Goal: Task Accomplishment & Management: Complete application form

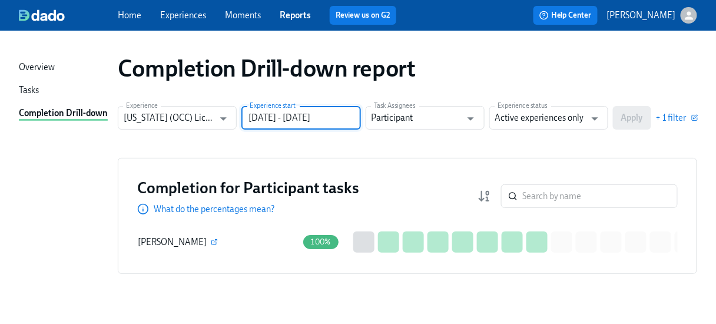
click at [345, 112] on input "[DATE] - [DATE]" at bounding box center [300, 118] width 119 height 24
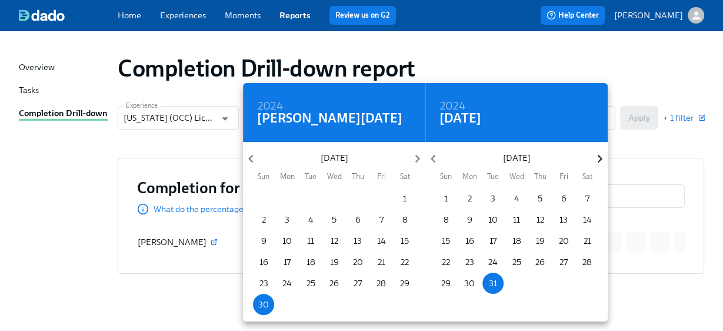
click at [596, 158] on icon "button" at bounding box center [600, 159] width 16 height 16
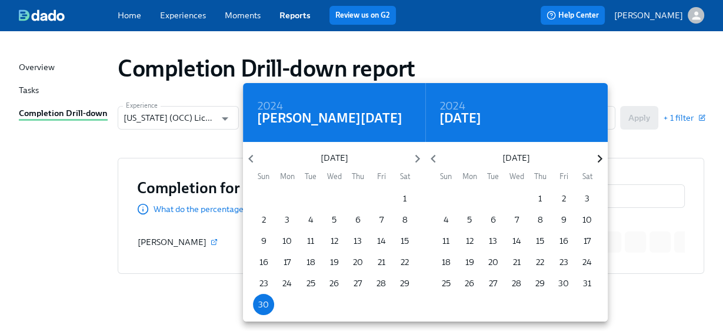
click at [596, 158] on icon "button" at bounding box center [600, 159] width 16 height 16
click at [445, 305] on p "31" at bounding box center [446, 304] width 8 height 12
type input "[DATE] - [DATE]"
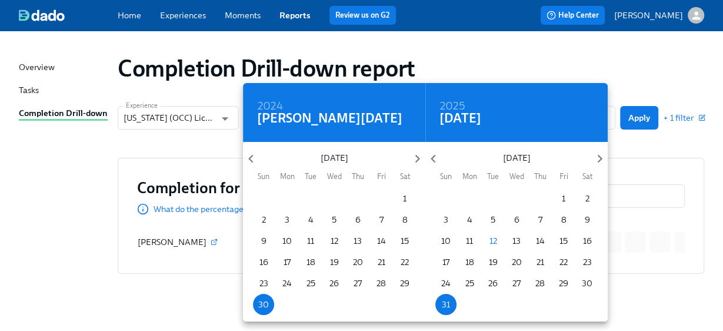
click at [644, 132] on div at bounding box center [361, 165] width 723 height 331
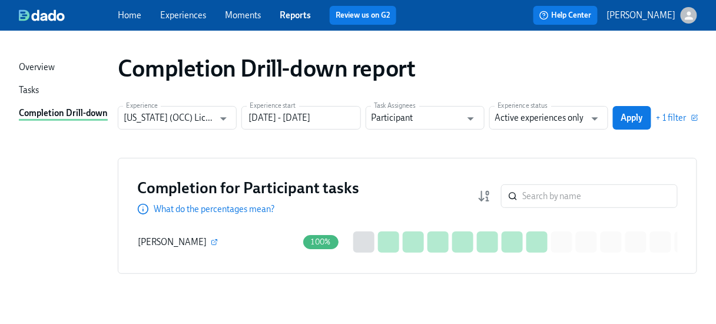
click at [643, 118] on span "Apply" at bounding box center [632, 118] width 22 height 12
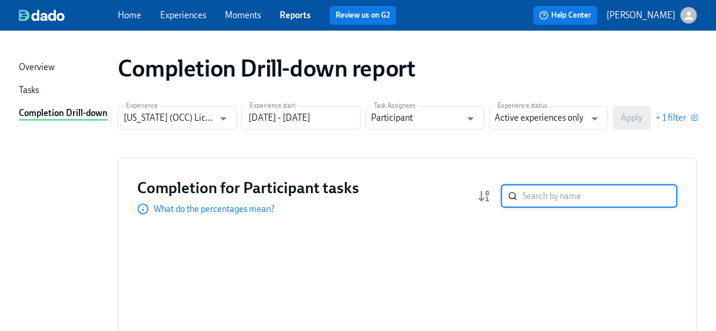
click at [545, 199] on input "search" at bounding box center [599, 196] width 155 height 24
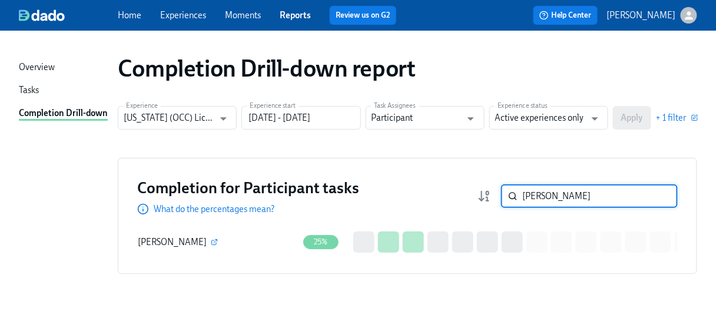
type input "[PERSON_NAME]"
click at [210, 241] on div "[PERSON_NAME]" at bounding box center [218, 242] width 160 height 24
click at [217, 244] on icon "button" at bounding box center [214, 242] width 5 height 5
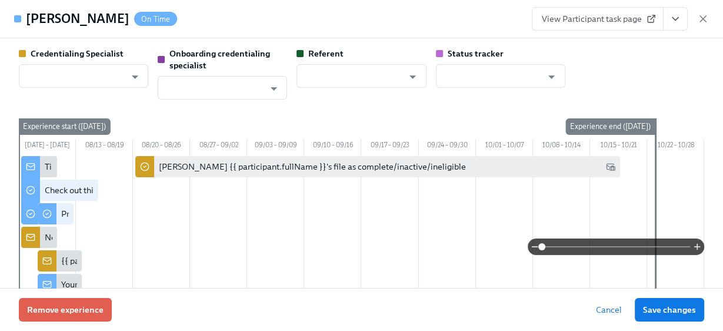
type input "[PERSON_NAME]"
type input "Dado Customer Support"
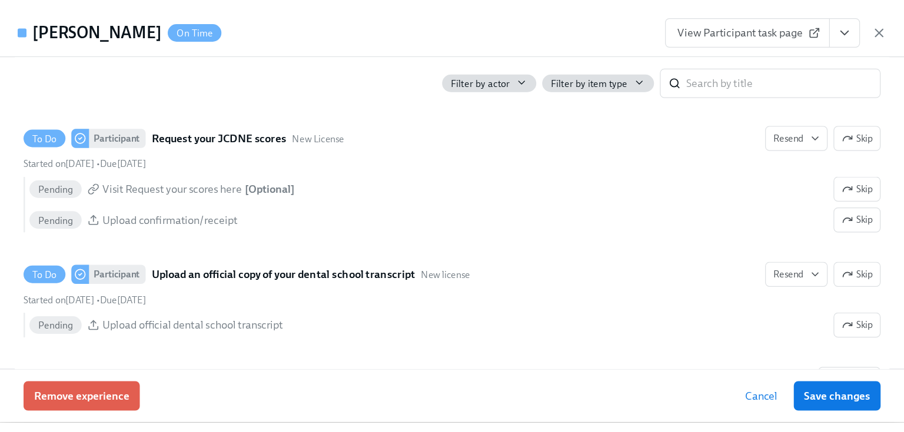
scroll to position [2212, 0]
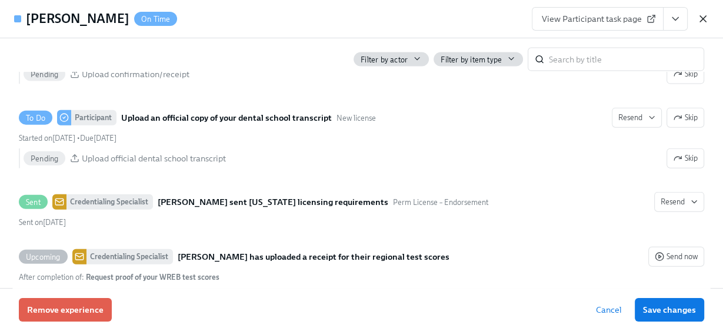
click at [700, 18] on icon "button" at bounding box center [703, 19] width 12 height 12
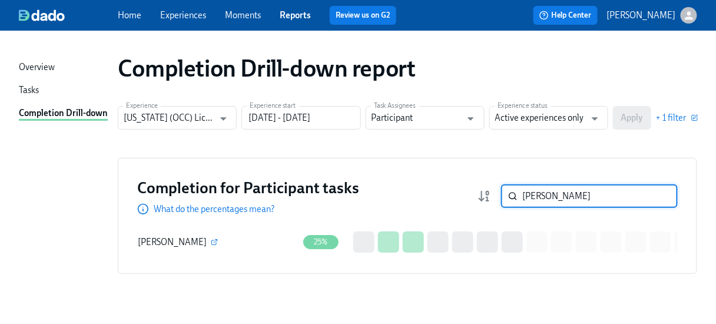
drag, startPoint x: 549, startPoint y: 197, endPoint x: 444, endPoint y: 181, distance: 105.9
click at [450, 182] on div "Completion for Participant tasks What do the percentages mean? [PERSON_NAME] ​" at bounding box center [407, 196] width 540 height 38
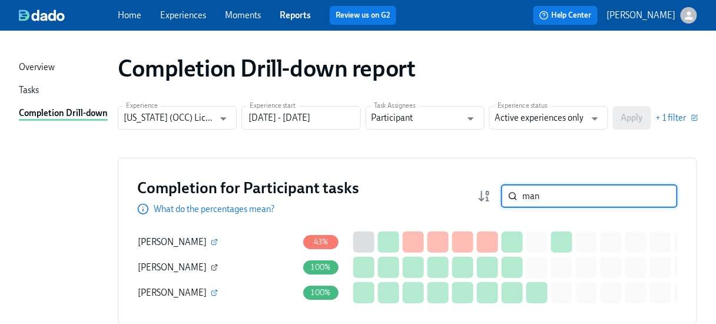
type input "man"
click at [218, 265] on icon "button" at bounding box center [214, 267] width 7 height 7
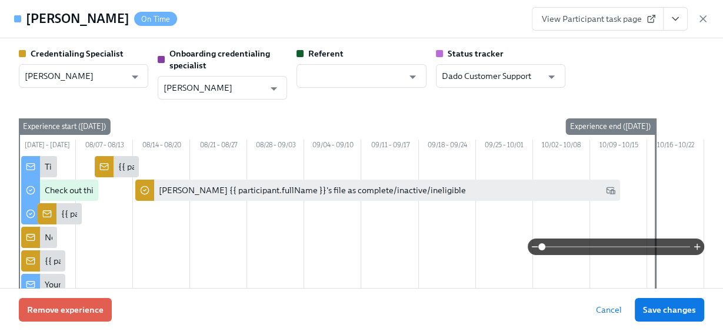
click at [616, 20] on span "View Participant task page" at bounding box center [598, 19] width 112 height 12
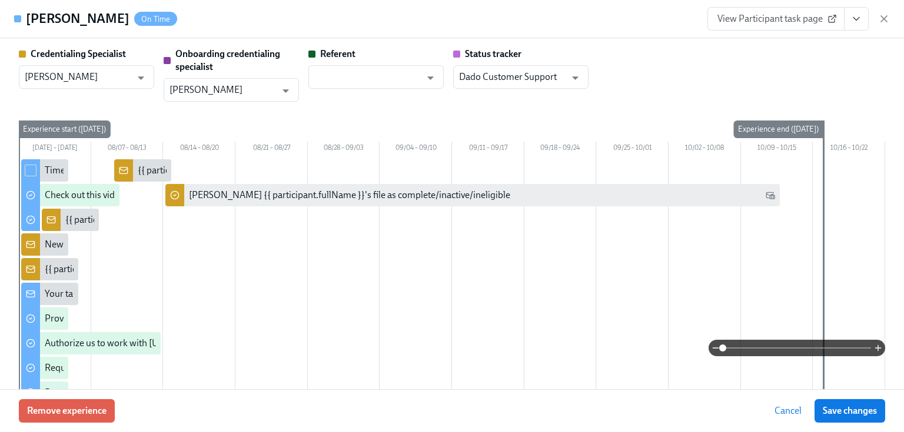
click at [737, 17] on span "View Participant task page" at bounding box center [775, 19] width 117 height 12
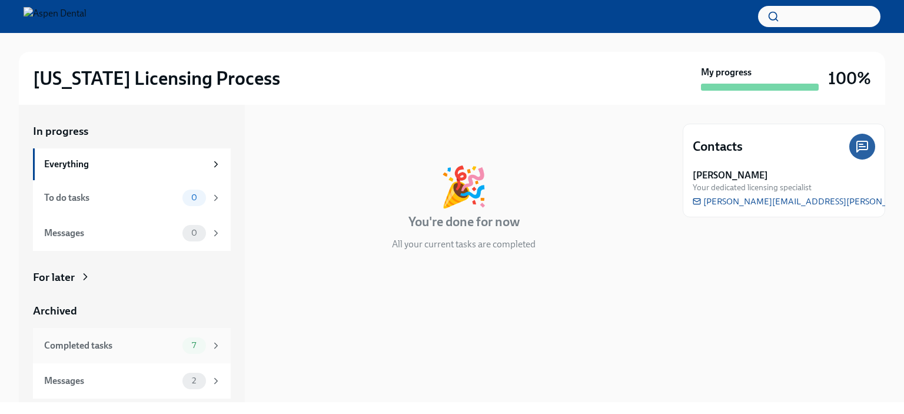
click at [69, 345] on div "Completed tasks" at bounding box center [111, 345] width 134 height 13
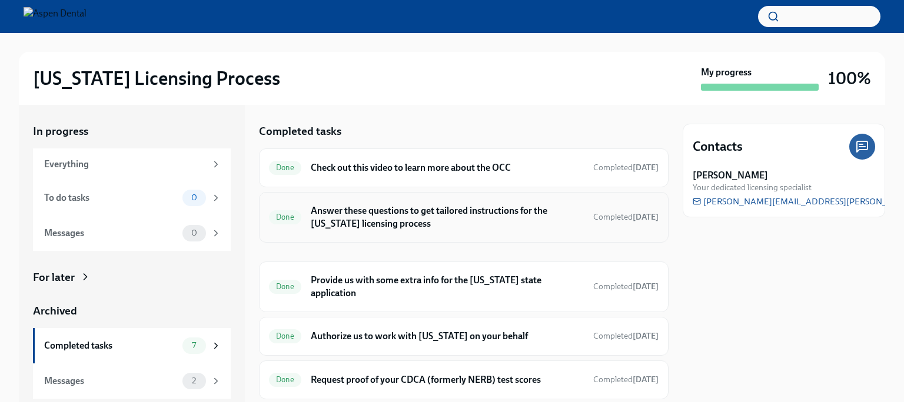
click at [353, 207] on h6 "Answer these questions to get tailored instructions for the Illinois licensing …" at bounding box center [447, 217] width 273 height 26
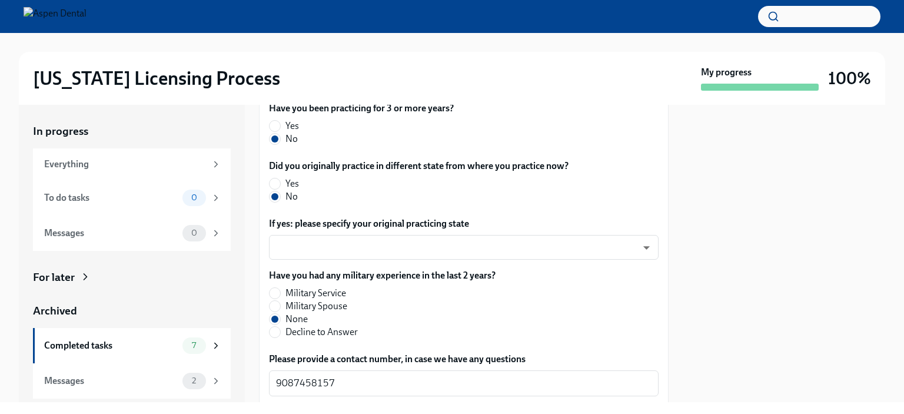
scroll to position [690, 0]
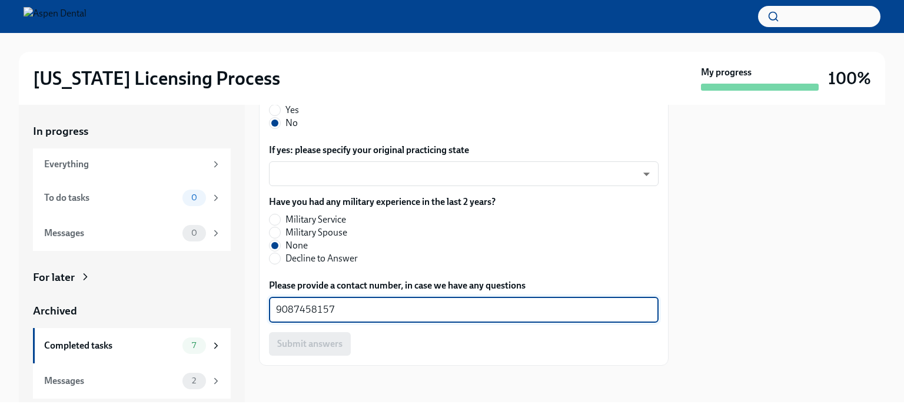
drag, startPoint x: 342, startPoint y: 304, endPoint x: 248, endPoint y: 306, distance: 93.6
click at [248, 306] on div "In progress Everything To do tasks 0 Messages 0 For later Archived Completed ta…" at bounding box center [452, 253] width 866 height 297
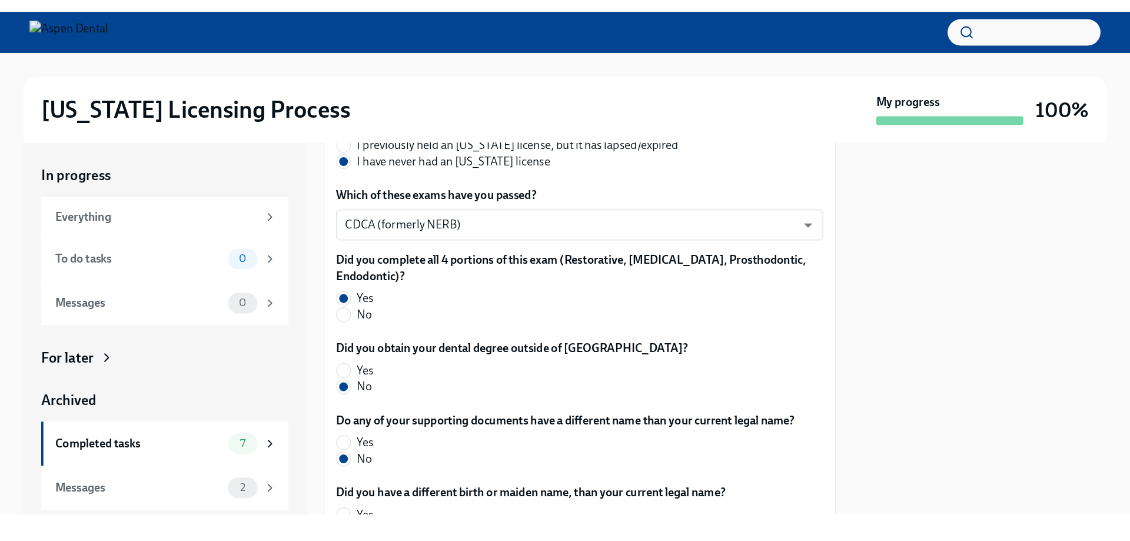
scroll to position [294, 0]
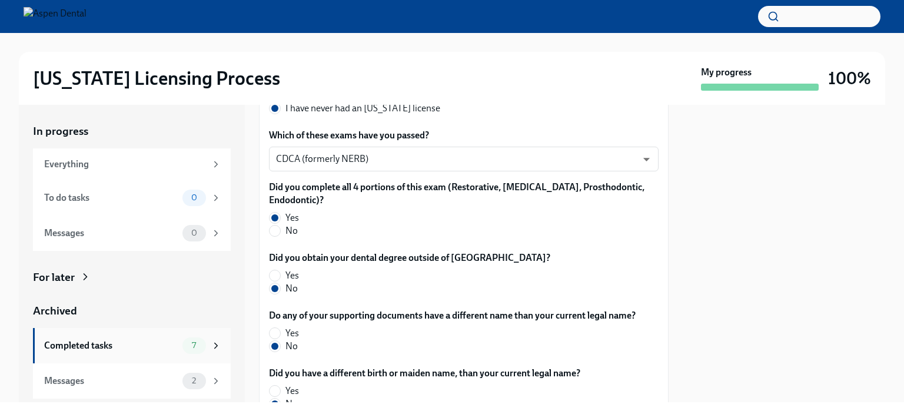
click at [85, 343] on div "Completed tasks" at bounding box center [111, 345] width 134 height 13
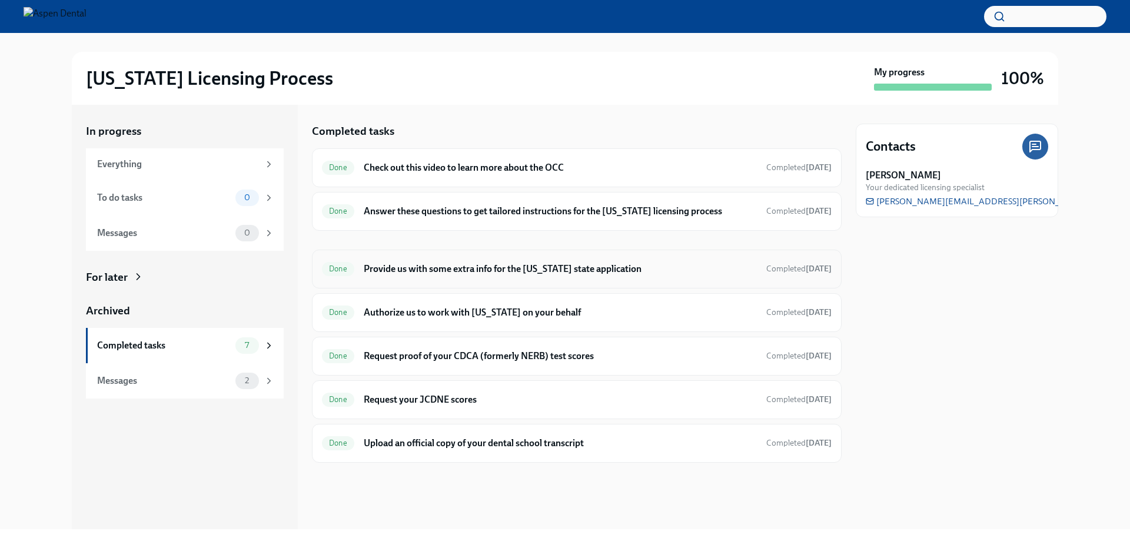
click at [457, 274] on h6 "Provide us with some extra info for the [US_STATE] state application" at bounding box center [560, 268] width 393 height 13
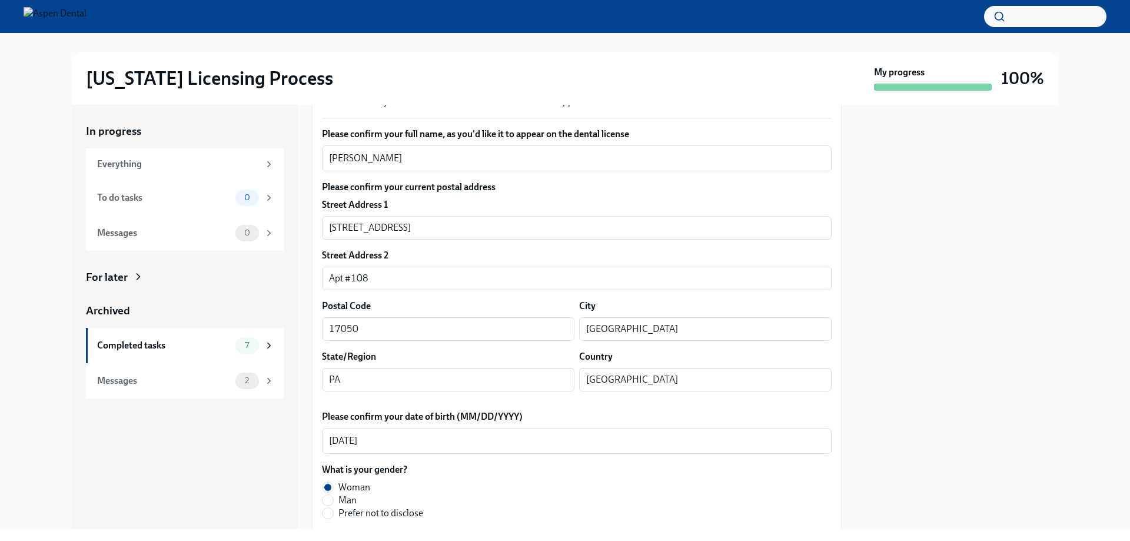
scroll to position [177, 0]
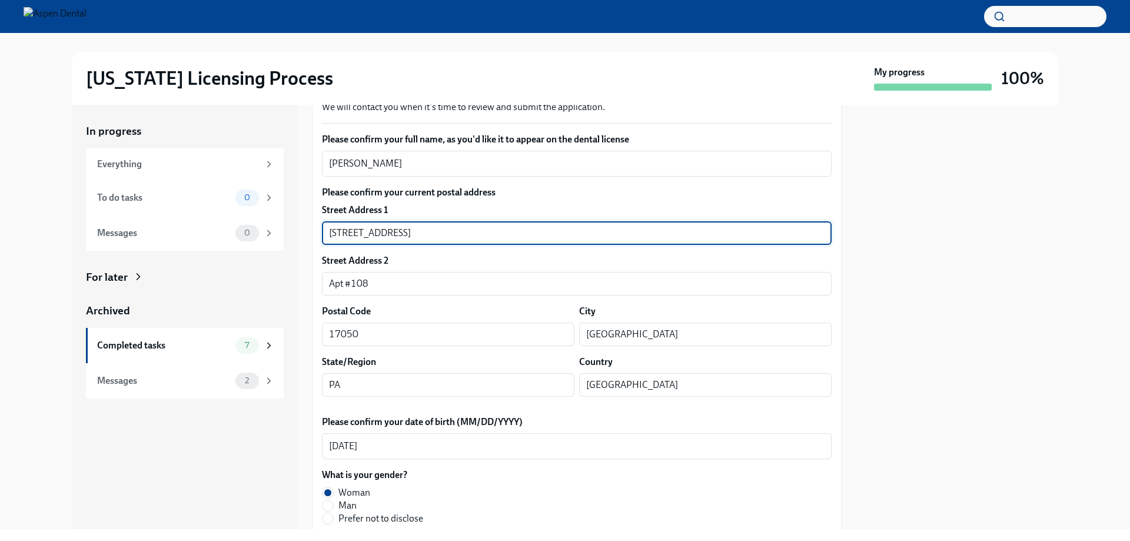
drag, startPoint x: 428, startPoint y: 229, endPoint x: 304, endPoint y: 224, distance: 124.2
click at [304, 224] on div "In progress Everything To do tasks 0 Messages 0 For later Archived Completed ta…" at bounding box center [565, 317] width 986 height 424
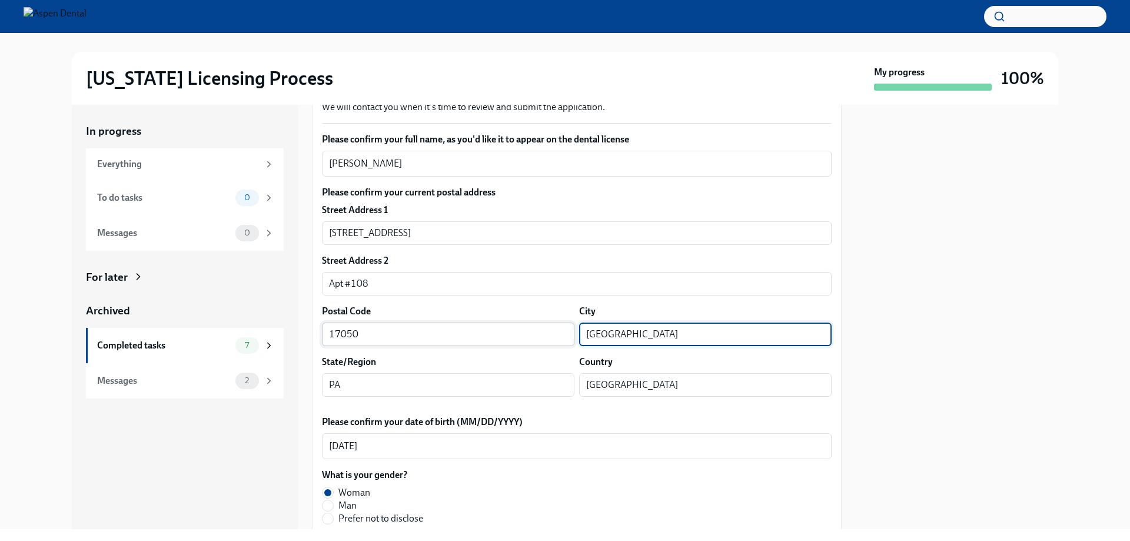
drag, startPoint x: 660, startPoint y: 333, endPoint x: 547, endPoint y: 330, distance: 113.0
click at [550, 328] on div "Postal Code 17050 ​ City Mechanicsburg ​" at bounding box center [577, 325] width 510 height 41
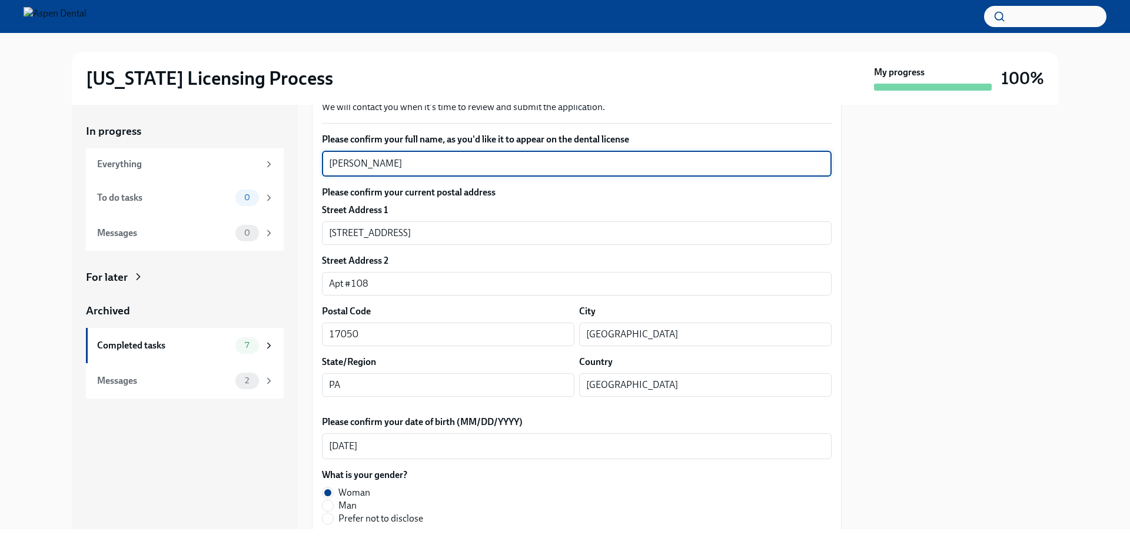
drag, startPoint x: 410, startPoint y: 164, endPoint x: 291, endPoint y: 155, distance: 118.6
click at [291, 155] on div "In progress Everything To do tasks 0 Messages 0 For later Archived Completed ta…" at bounding box center [565, 317] width 986 height 424
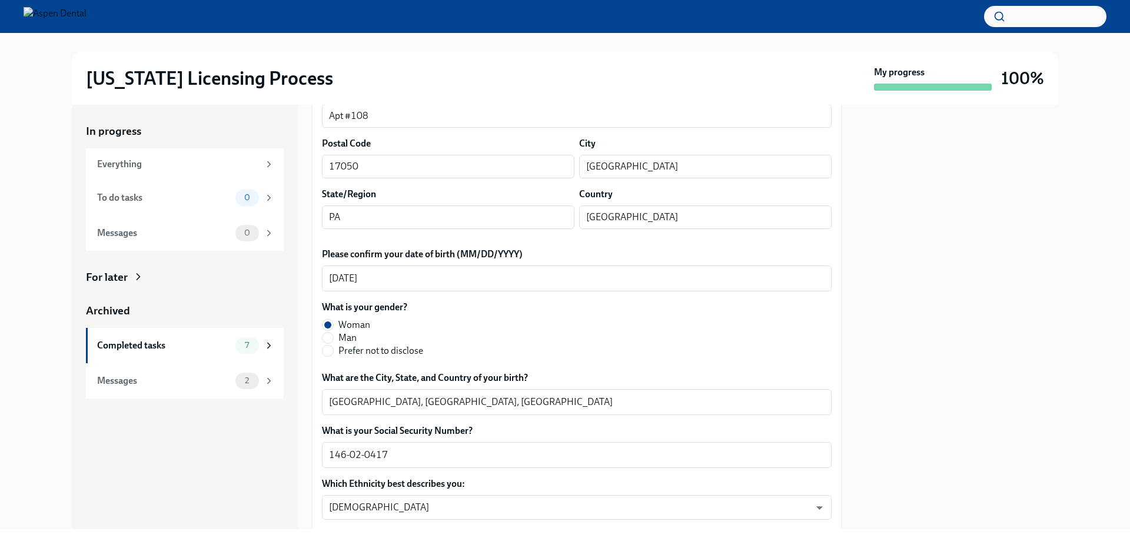
scroll to position [235, 0]
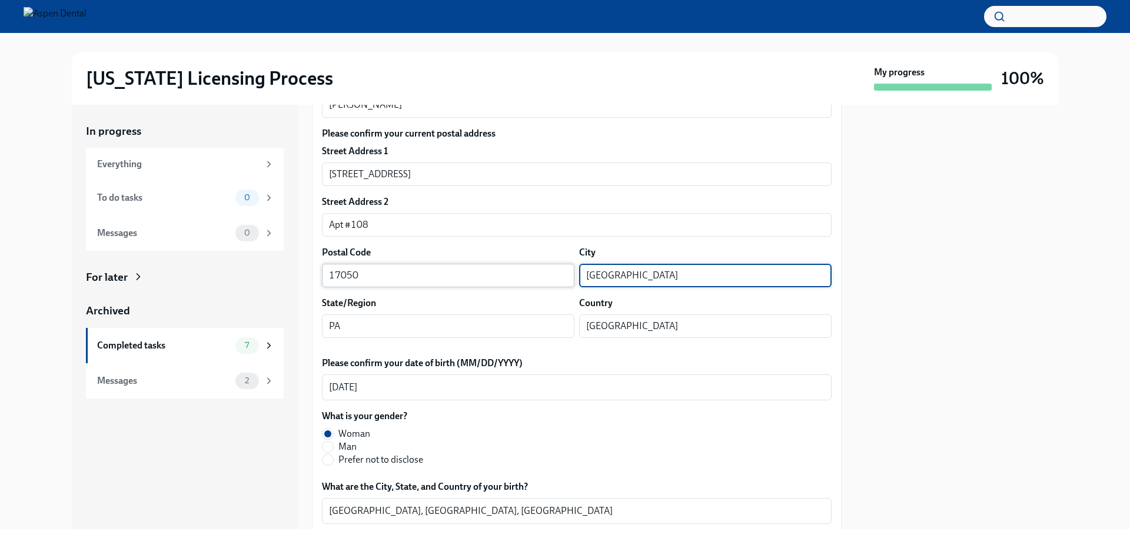
drag, startPoint x: 644, startPoint y: 271, endPoint x: 545, endPoint y: 271, distance: 98.3
click at [534, 269] on div "Postal Code 17050 ​ City Mechanicsburg ​" at bounding box center [577, 266] width 510 height 41
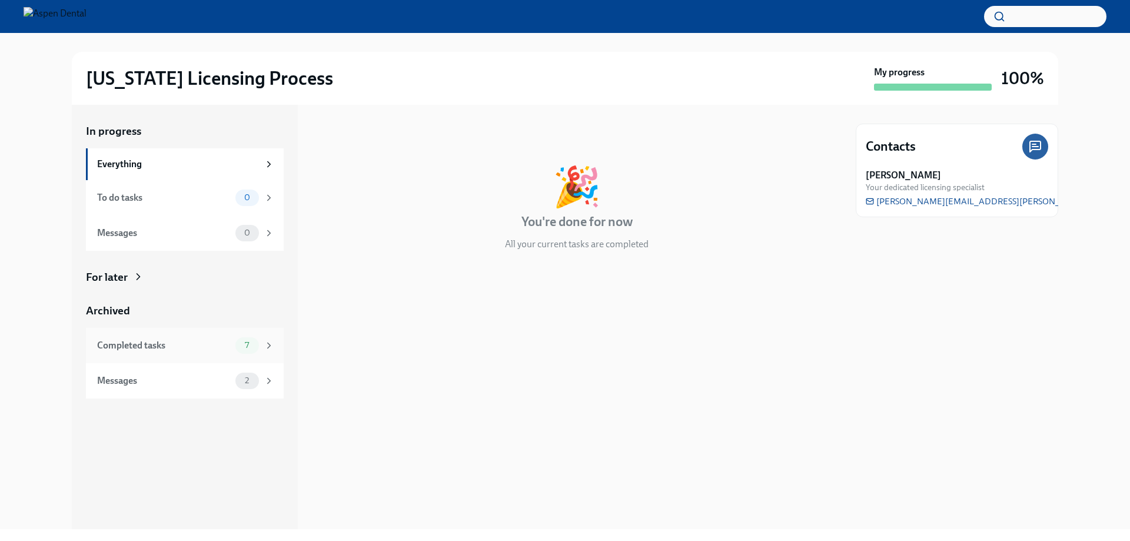
click at [138, 337] on div "Completed tasks 7" at bounding box center [185, 345] width 177 height 16
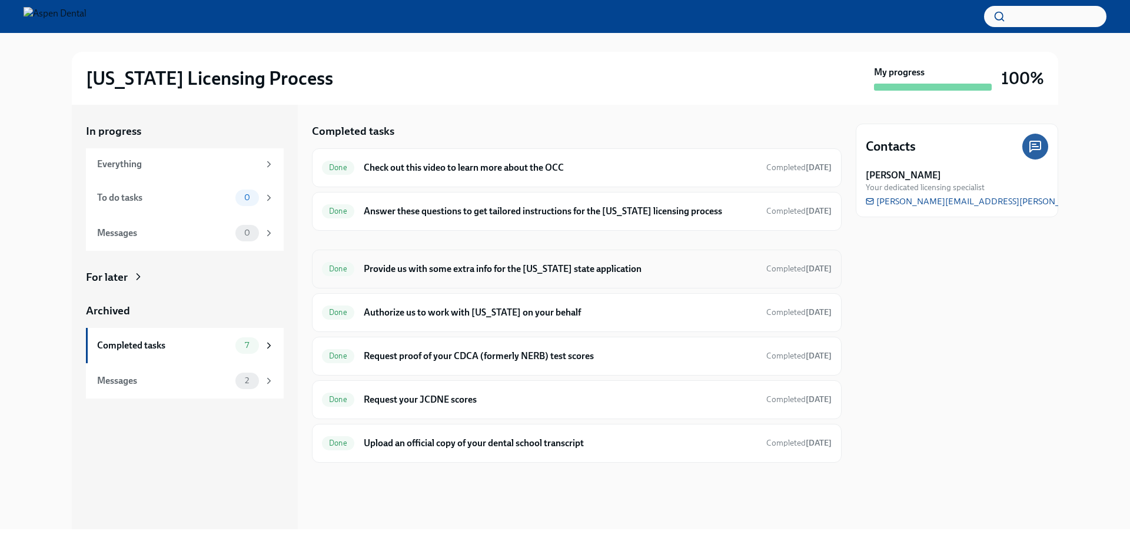
click at [460, 272] on h6 "Provide us with some extra info for the [US_STATE] state application" at bounding box center [560, 268] width 393 height 13
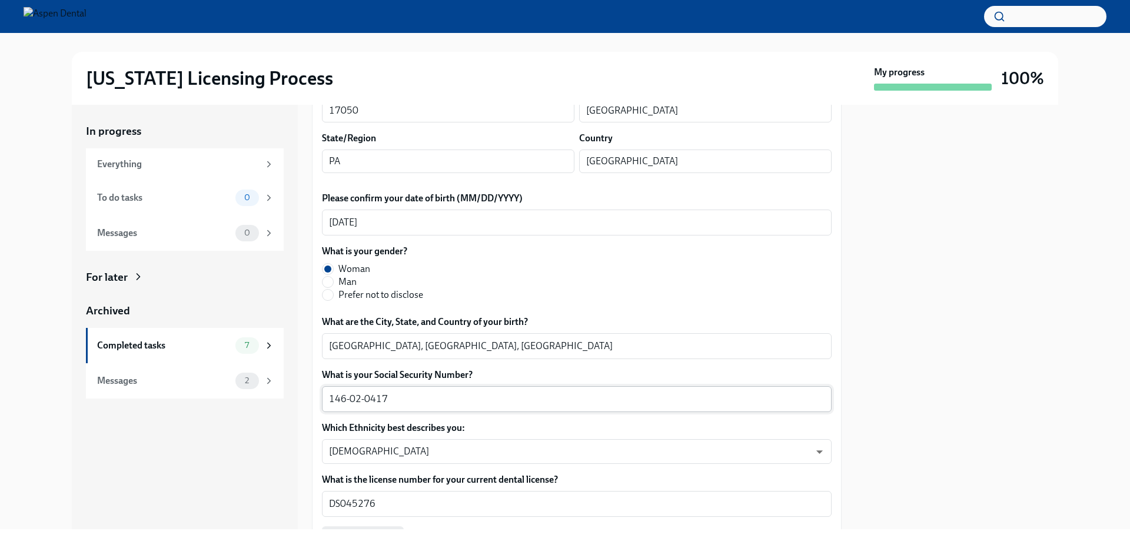
scroll to position [412, 0]
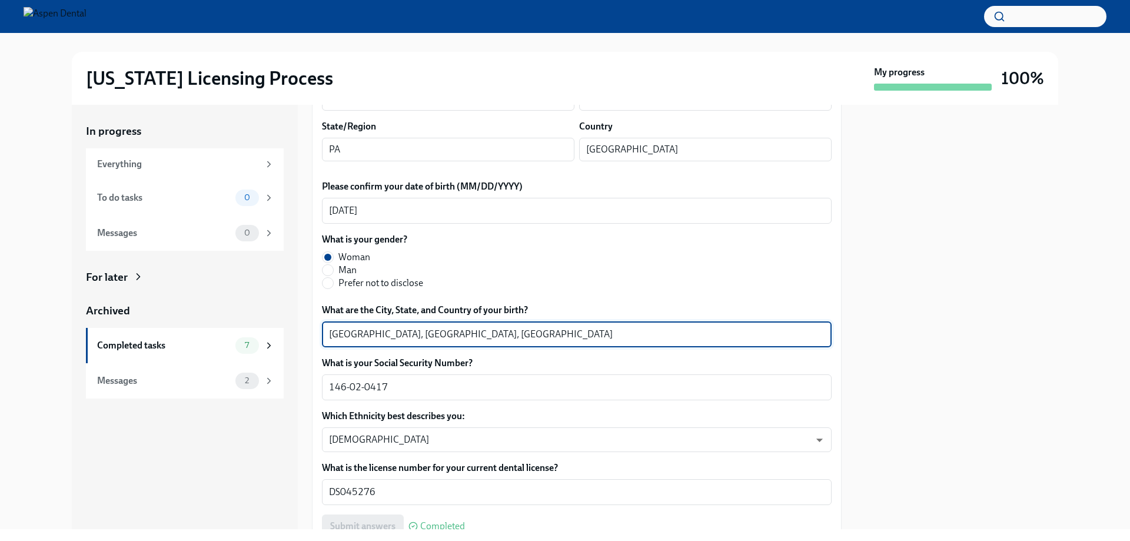
drag, startPoint x: 392, startPoint y: 334, endPoint x: 298, endPoint y: 335, distance: 93.6
click at [298, 335] on div "In progress Everything To do tasks 0 Messages 0 For later Archived Completed ta…" at bounding box center [565, 317] width 986 height 424
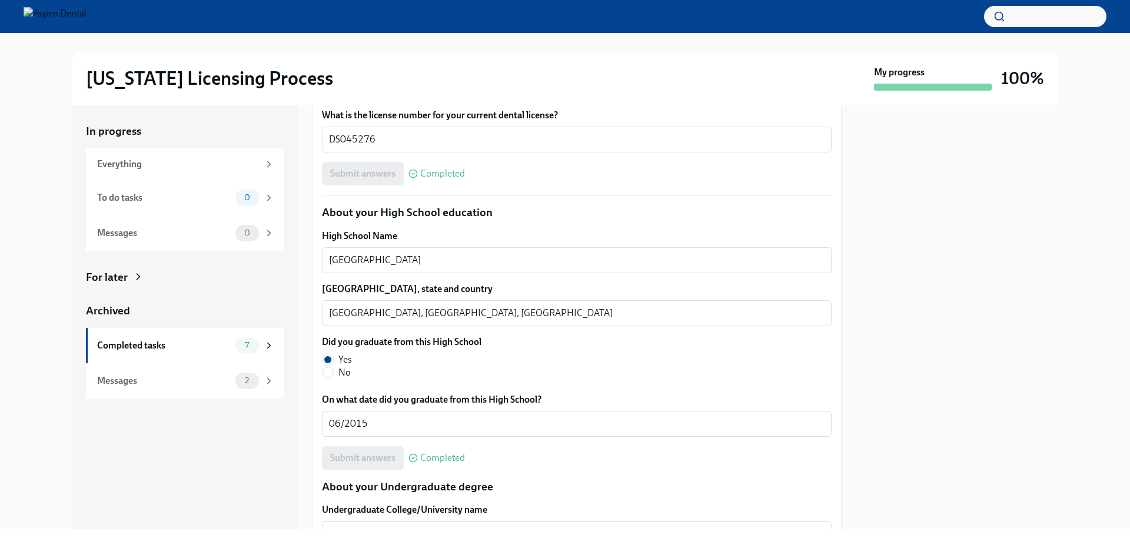
scroll to position [765, 0]
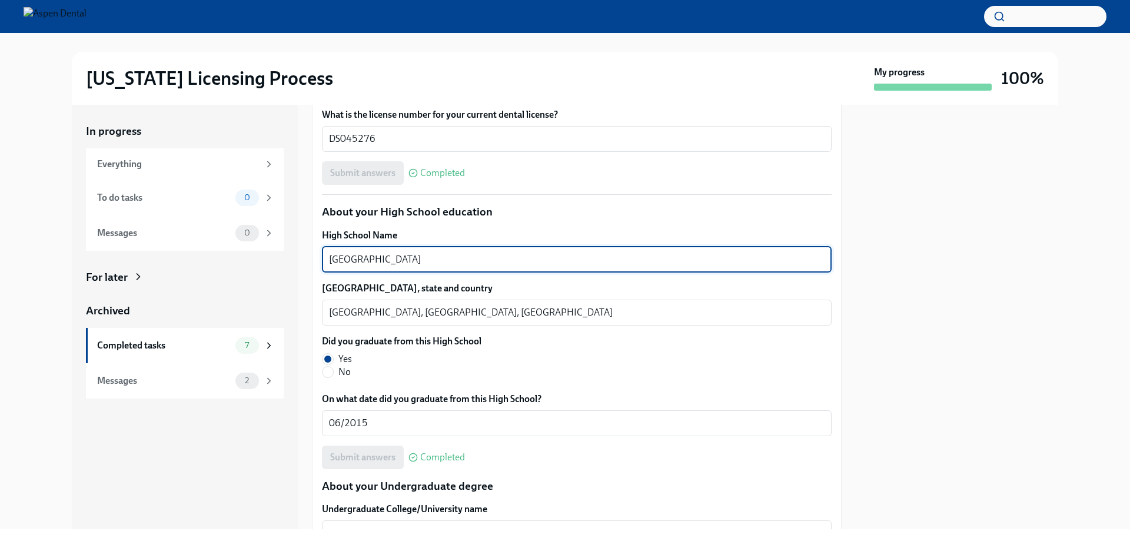
drag, startPoint x: 374, startPoint y: 255, endPoint x: 282, endPoint y: 257, distance: 91.8
click at [282, 257] on div "In progress Everything To do tasks 0 Messages 0 For later Archived Completed ta…" at bounding box center [565, 317] width 986 height 424
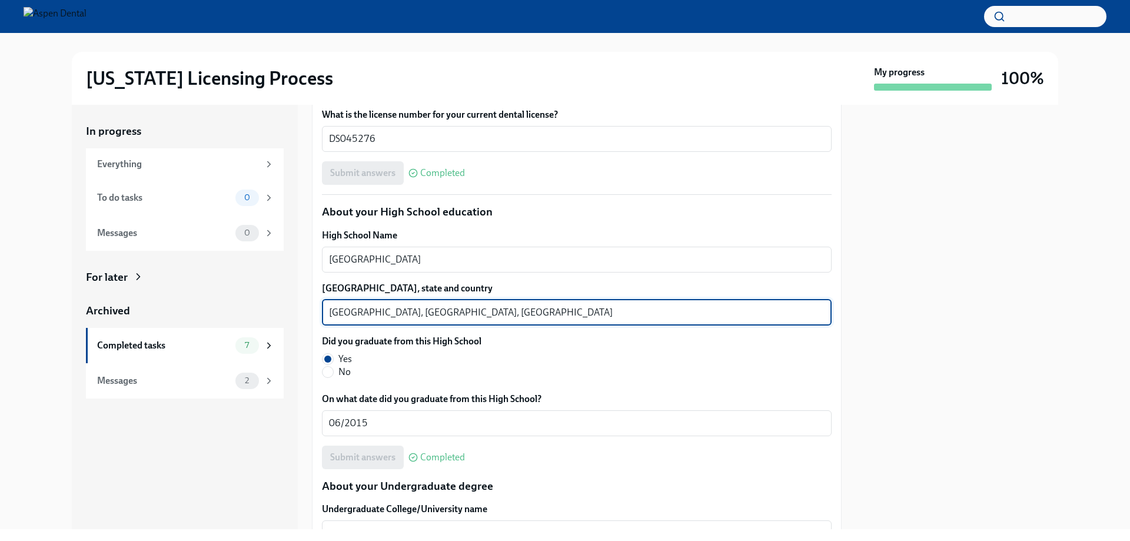
drag, startPoint x: 383, startPoint y: 312, endPoint x: 308, endPoint y: 309, distance: 74.8
click at [308, 309] on div "In progress Everything To do tasks 0 Messages 0 For later Archived Completed ta…" at bounding box center [565, 317] width 986 height 424
click at [344, 311] on textarea "Basking Ridge, NJ, USA" at bounding box center [576, 312] width 495 height 14
drag, startPoint x: 329, startPoint y: 313, endPoint x: 385, endPoint y: 312, distance: 55.9
click at [385, 312] on textarea "Basking Ridge, NJ, USA" at bounding box center [576, 312] width 495 height 14
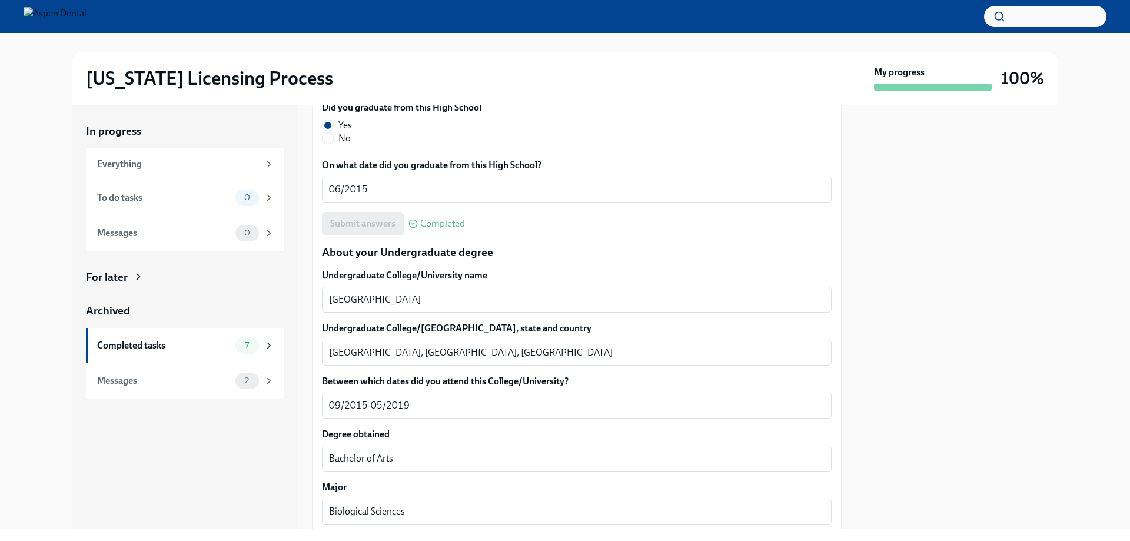
scroll to position [1000, 0]
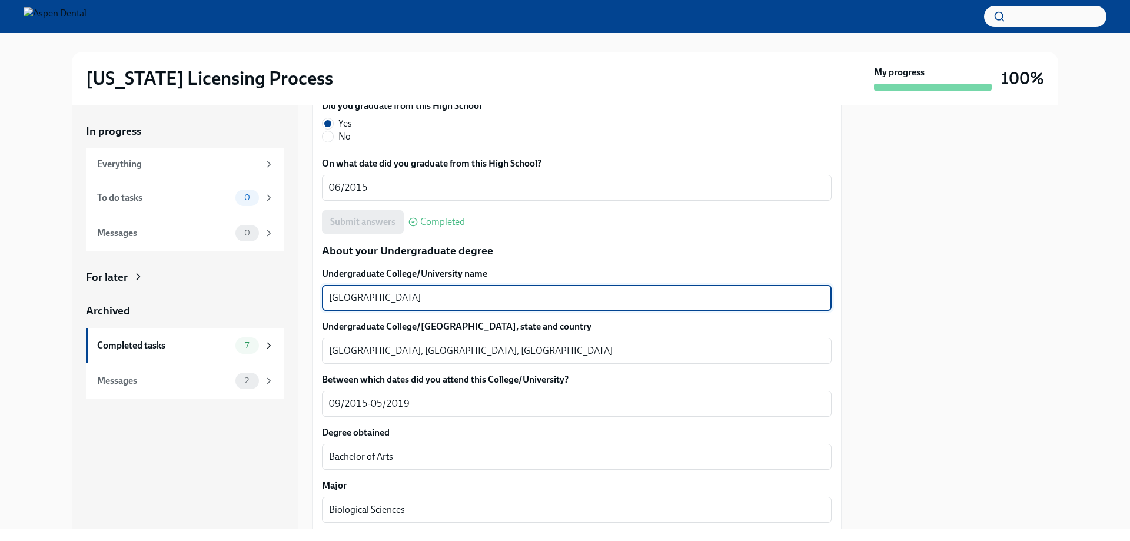
drag, startPoint x: 353, startPoint y: 292, endPoint x: 301, endPoint y: 296, distance: 52.5
click at [301, 296] on div "In progress Everything To do tasks 0 Messages 0 For later Archived Completed ta…" at bounding box center [565, 317] width 986 height 424
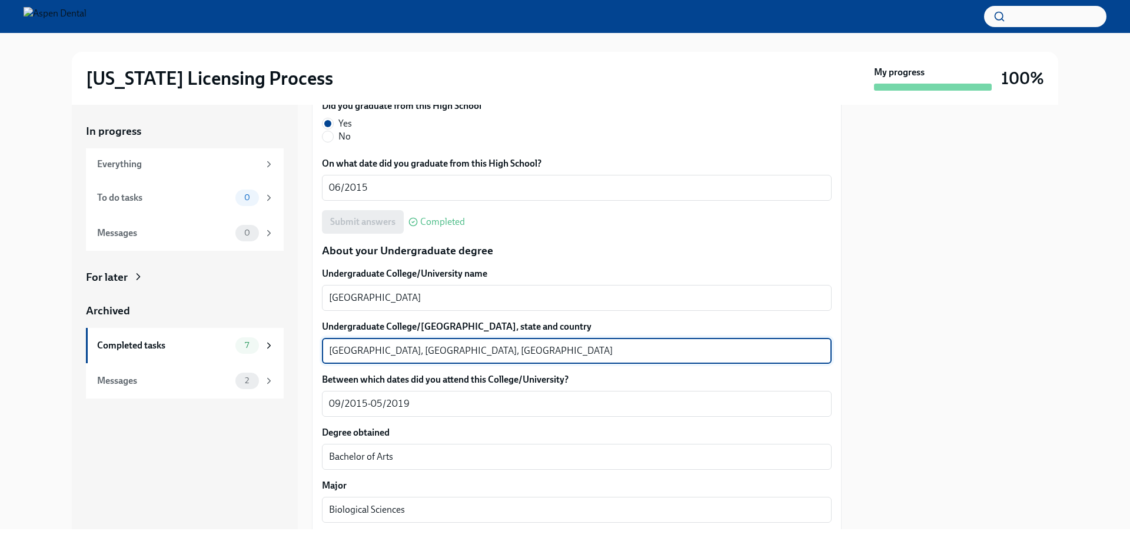
drag, startPoint x: 389, startPoint y: 350, endPoint x: 298, endPoint y: 351, distance: 91.2
click at [297, 351] on div "In progress Everything To do tasks 0 Messages 0 For later Archived Completed ta…" at bounding box center [565, 317] width 986 height 424
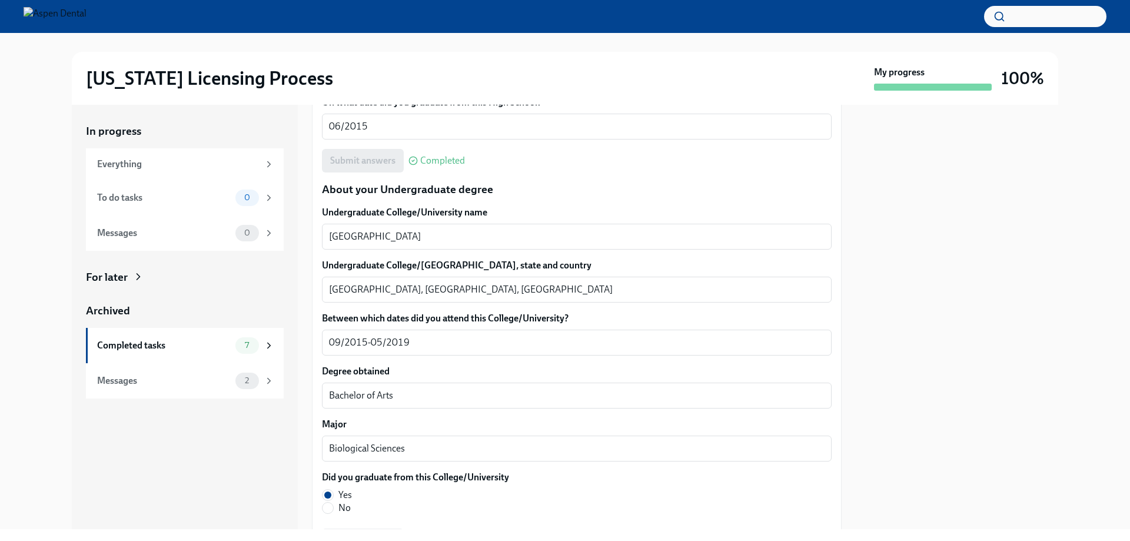
scroll to position [1236, 0]
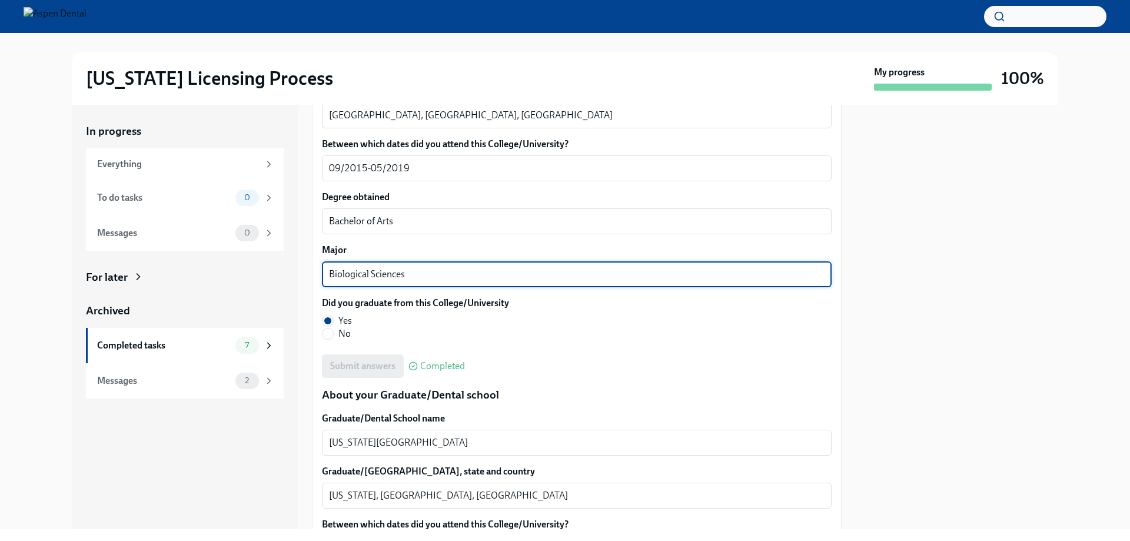
drag, startPoint x: 426, startPoint y: 277, endPoint x: 332, endPoint y: 271, distance: 93.7
click at [332, 271] on textarea "Biological Sciences" at bounding box center [576, 274] width 495 height 14
click at [425, 275] on textarea "Biological Sciences" at bounding box center [576, 274] width 495 height 14
drag, startPoint x: 410, startPoint y: 275, endPoint x: 320, endPoint y: 272, distance: 89.5
click at [320, 272] on div "We will fill out the Illinois State Application Form on your behalf – we'll jus…" at bounding box center [577, 285] width 530 height 2533
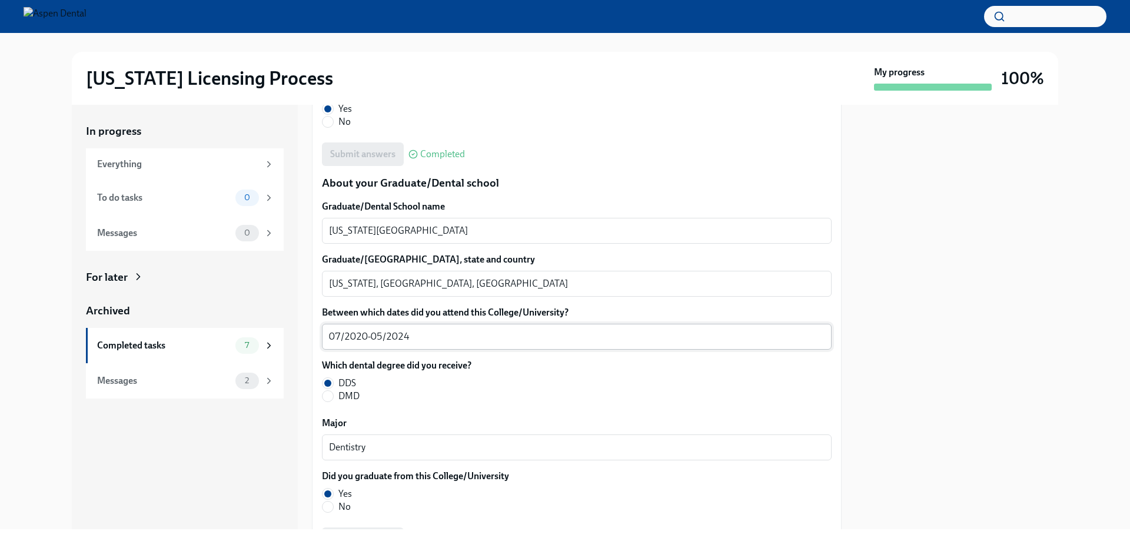
scroll to position [1471, 0]
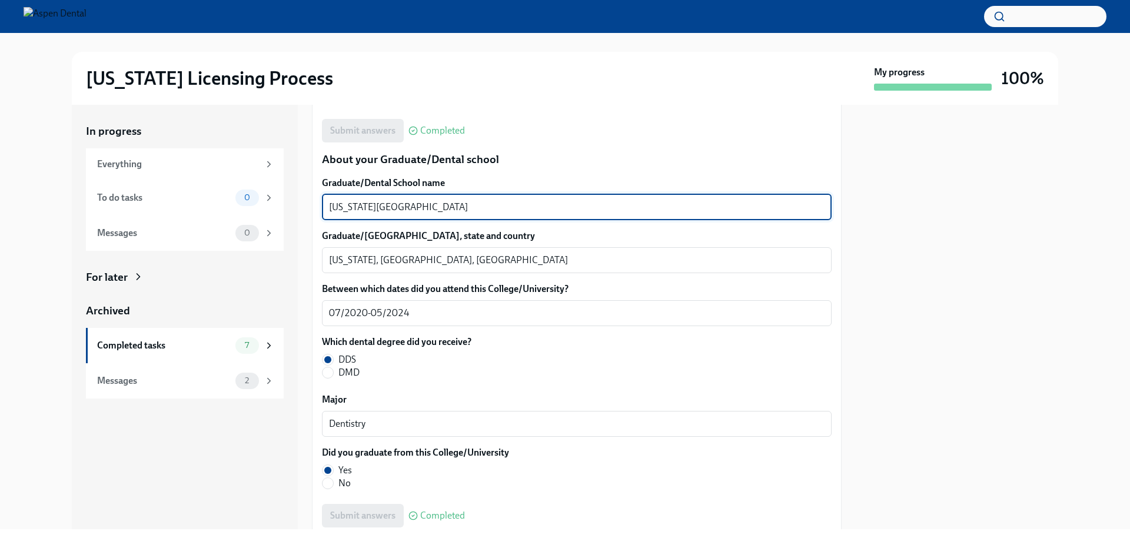
drag, startPoint x: 415, startPoint y: 205, endPoint x: 308, endPoint y: 203, distance: 107.7
click at [308, 203] on div "In progress Everything To do tasks 0 Messages 0 For later Archived Completed ta…" at bounding box center [565, 317] width 986 height 424
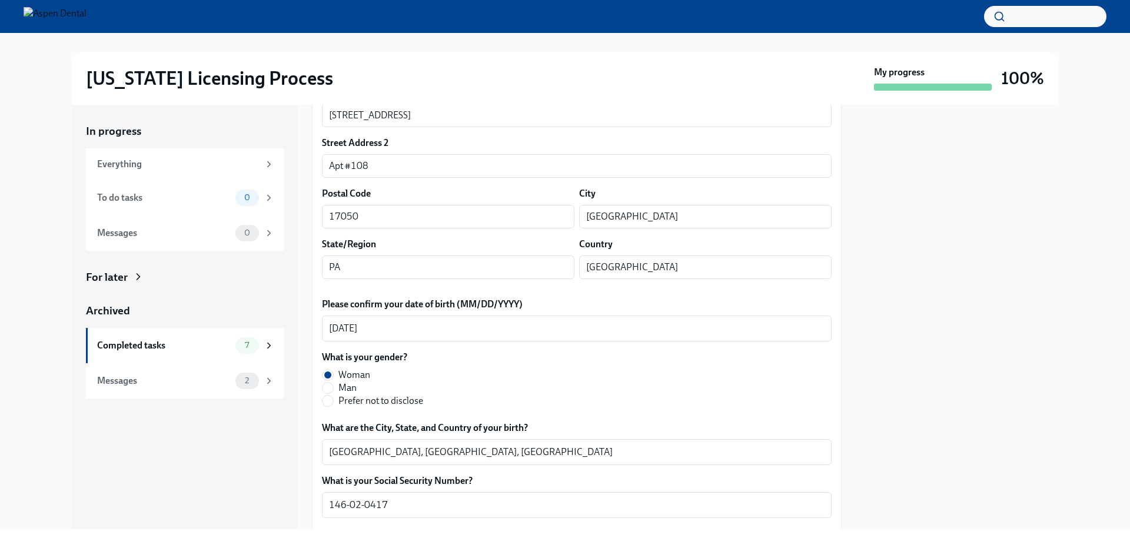
scroll to position [177, 0]
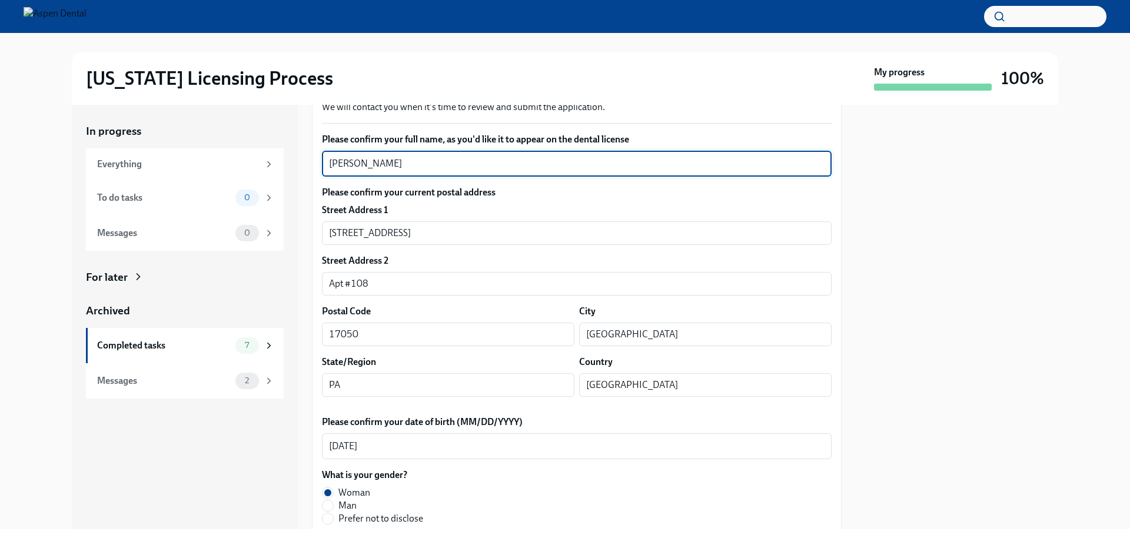
drag, startPoint x: 418, startPoint y: 161, endPoint x: 310, endPoint y: 162, distance: 108.9
click at [310, 162] on div "In progress Everything To do tasks 0 Messages 0 For later Archived Completed ta…" at bounding box center [565, 317] width 986 height 424
